Goal: Use online tool/utility

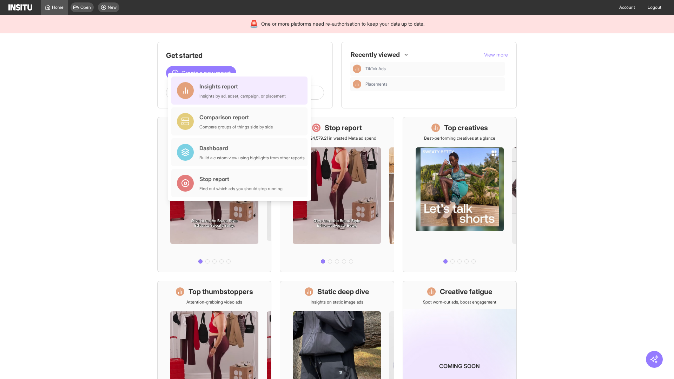
click at [241, 91] on div "Insights report Insights by ad, adset, campaign, or placement" at bounding box center [243, 90] width 86 height 17
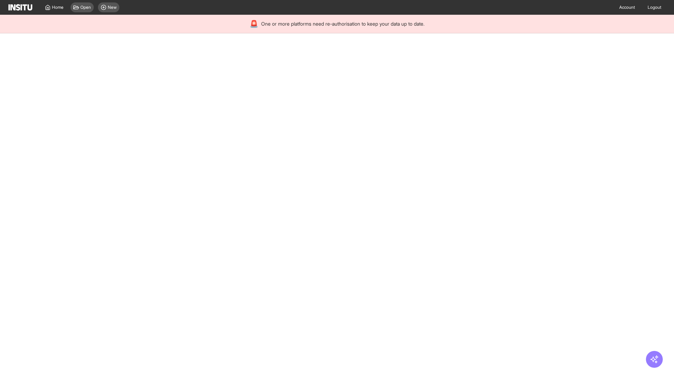
select select "**"
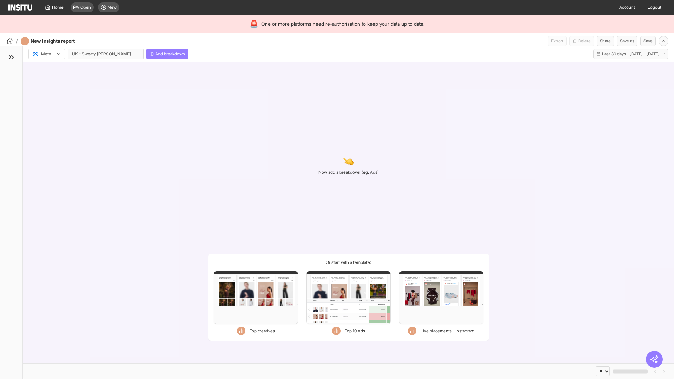
click at [47, 54] on div at bounding box center [42, 54] width 20 height 7
click at [46, 69] on span "Meta" at bounding box center [45, 69] width 9 height 6
click at [155, 54] on span "Add breakdown" at bounding box center [170, 54] width 30 height 6
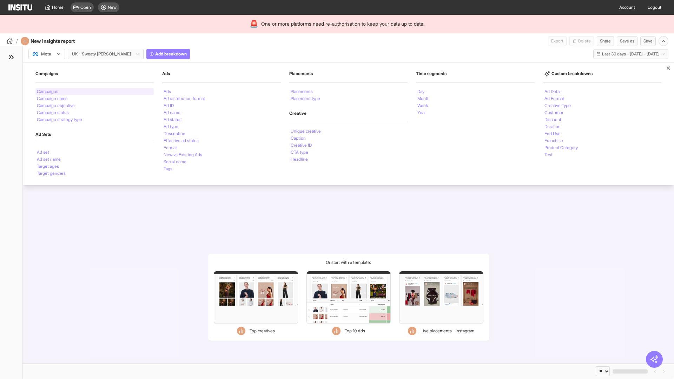
click at [48, 92] on li "Campaigns" at bounding box center [47, 92] width 21 height 4
